Goal: Information Seeking & Learning: Learn about a topic

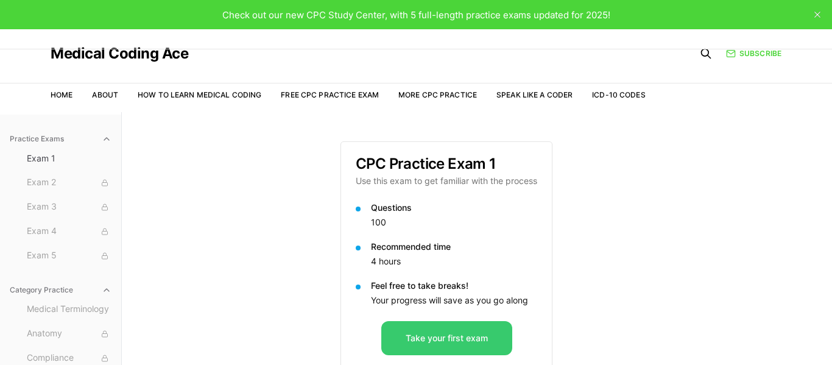
click at [437, 334] on button "Take your first exam" at bounding box center [447, 338] width 131 height 34
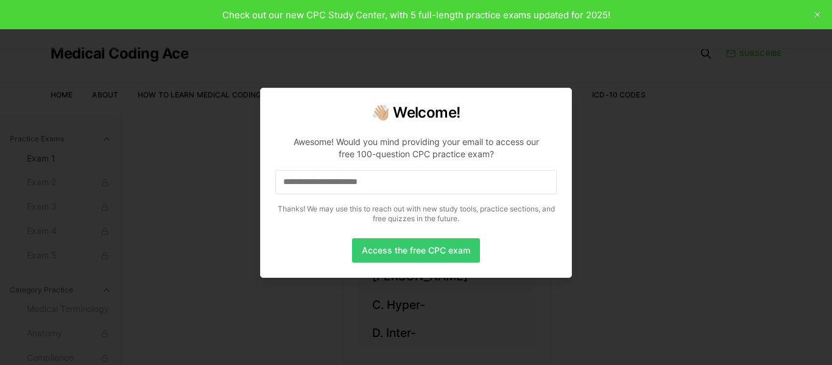
click at [455, 250] on button "Access the free CPC exam" at bounding box center [416, 250] width 128 height 24
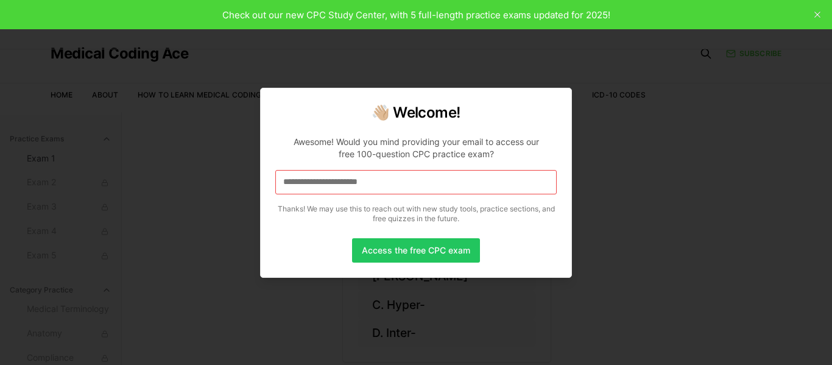
click at [455, 250] on button "Access the free CPC exam" at bounding box center [416, 250] width 128 height 24
drag, startPoint x: 431, startPoint y: 248, endPoint x: 431, endPoint y: 185, distance: 63.4
click at [431, 185] on div "👋🏼 Welcome! Awesome! Would you mind providing your email to access our free 100…" at bounding box center [416, 183] width 312 height 190
click at [431, 185] on input at bounding box center [416, 182] width 282 height 24
click at [426, 248] on button "Access the free CPC exam" at bounding box center [416, 250] width 128 height 24
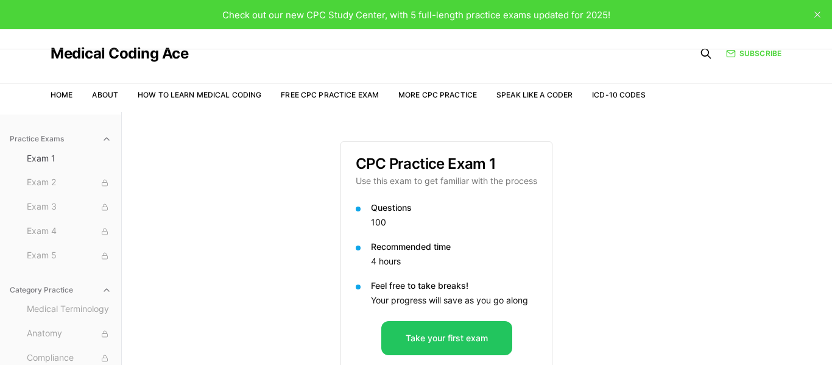
scroll to position [112, 0]
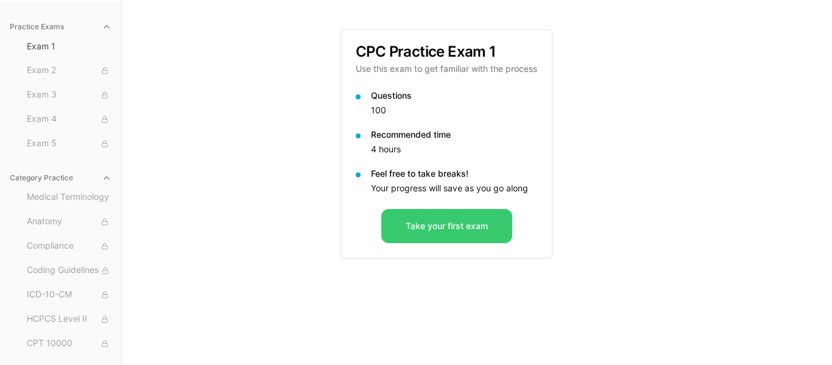
click at [465, 229] on button "Take your first exam" at bounding box center [447, 226] width 131 height 34
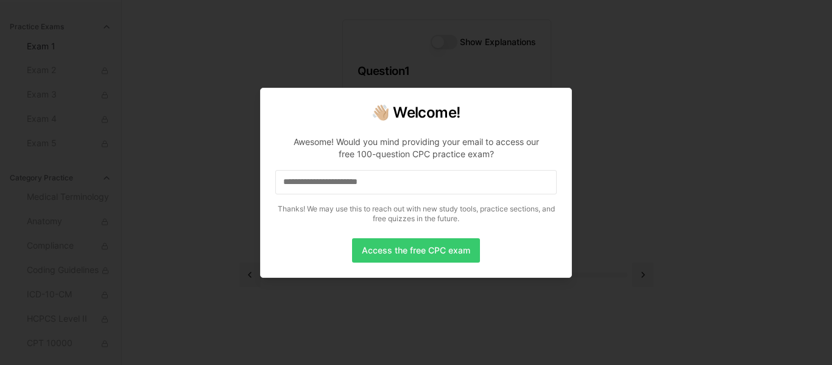
click at [438, 248] on button "Access the free CPC exam" at bounding box center [416, 250] width 128 height 24
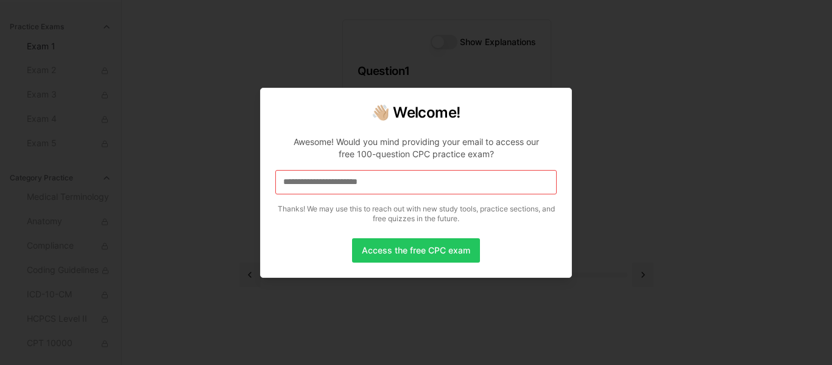
click at [438, 248] on button "Access the free CPC exam" at bounding box center [416, 250] width 128 height 24
click at [383, 186] on input at bounding box center [416, 182] width 282 height 24
click at [298, 180] on input "*" at bounding box center [416, 182] width 282 height 24
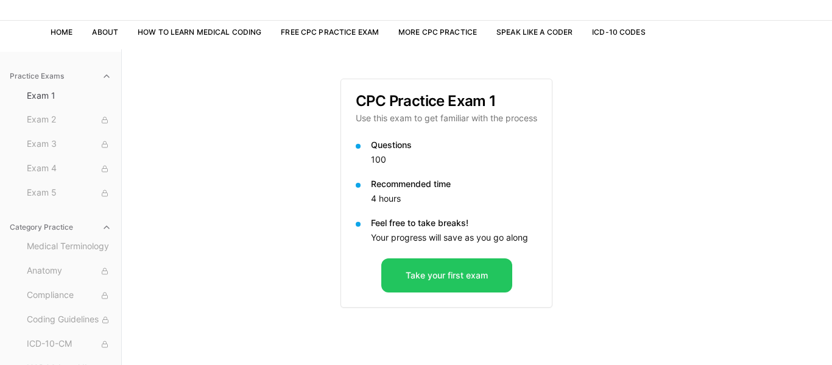
scroll to position [71, 0]
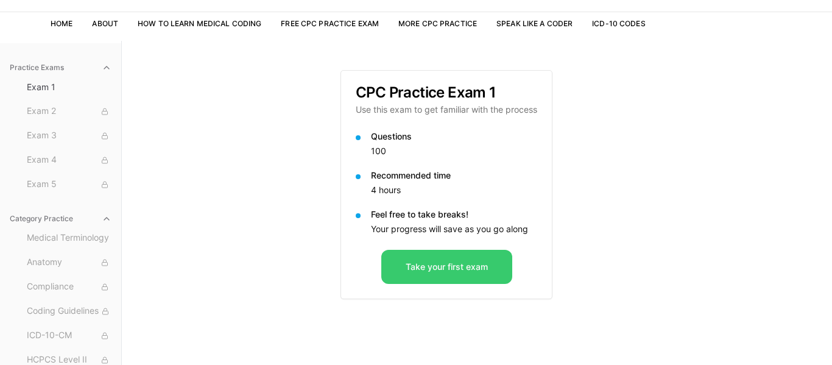
click at [470, 266] on button "Take your first exam" at bounding box center [447, 267] width 131 height 34
